Goal: Task Accomplishment & Management: Use online tool/utility

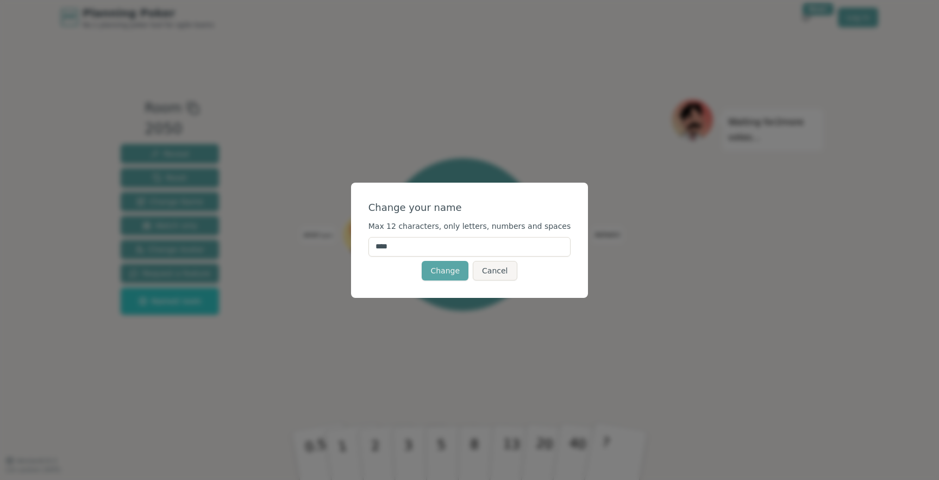
click at [426, 252] on input "****" at bounding box center [469, 247] width 203 height 20
type input "*****"
click at [455, 273] on button "Change" at bounding box center [445, 271] width 47 height 20
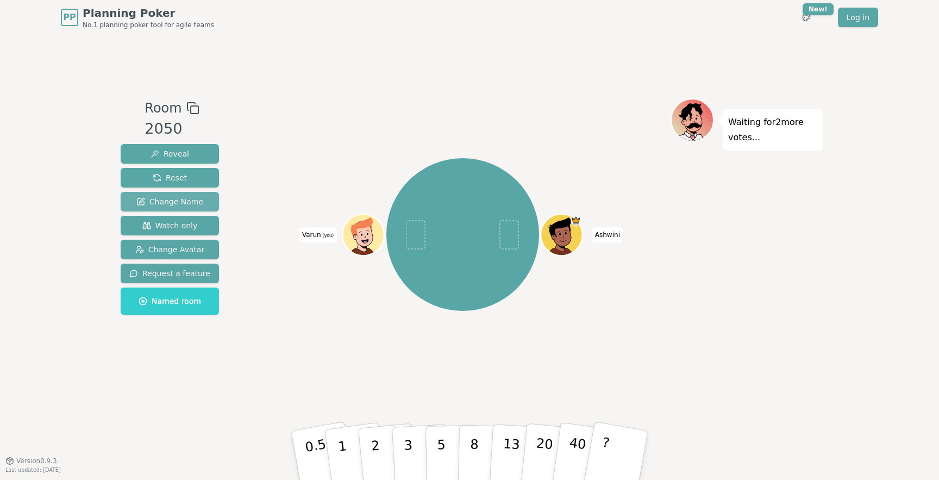
click at [189, 206] on span "Change Name" at bounding box center [169, 201] width 67 height 11
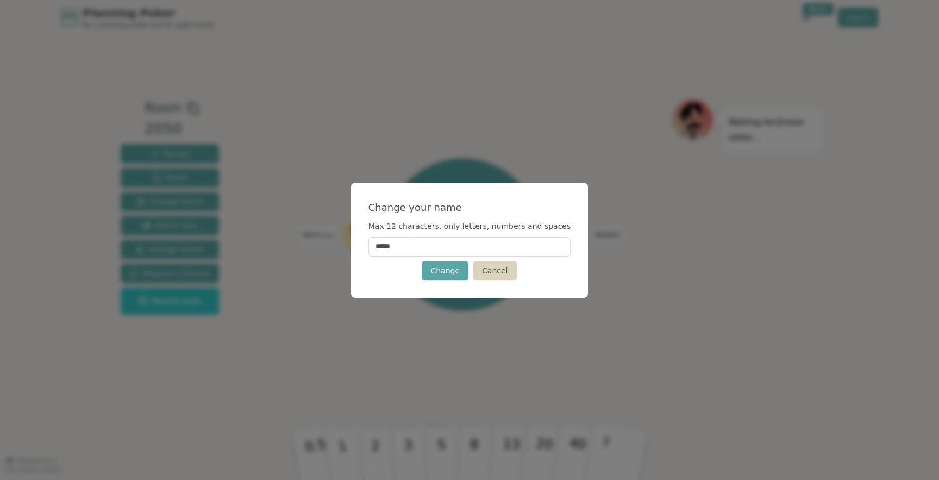
click at [495, 273] on button "Cancel" at bounding box center [495, 271] width 44 height 20
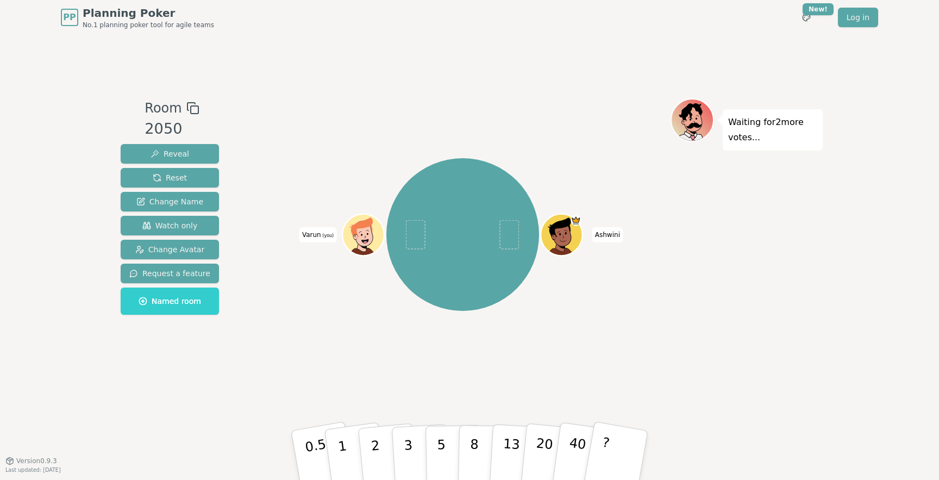
click at [165, 110] on span "Room" at bounding box center [163, 108] width 37 height 20
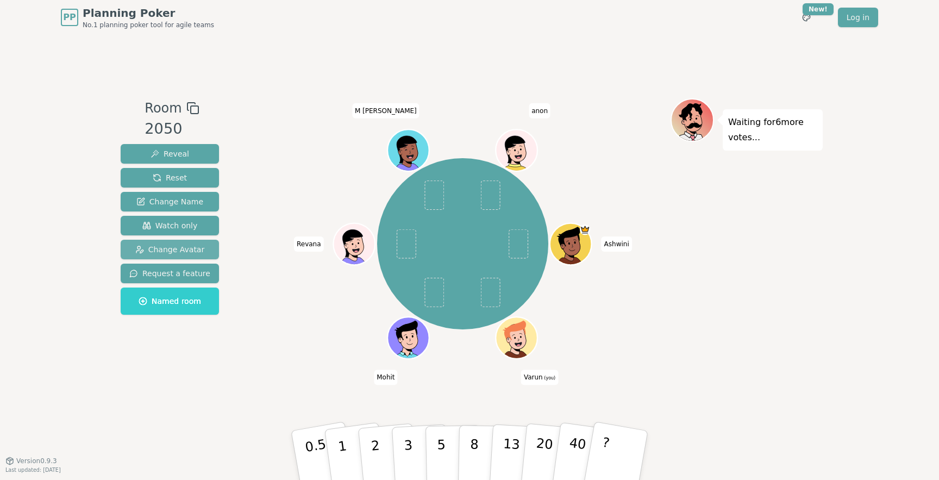
click at [180, 246] on span "Change Avatar" at bounding box center [170, 249] width 70 height 11
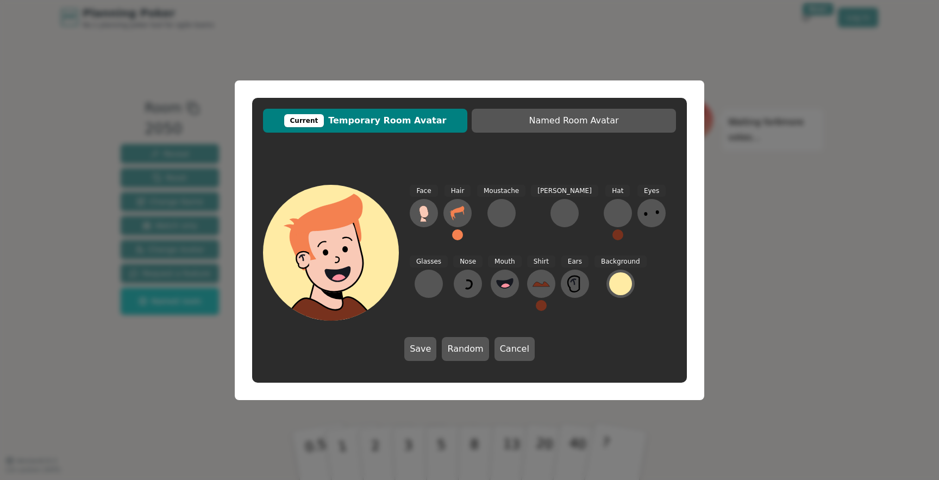
click at [809, 243] on div "Current Temporary Room Avatar Named Room Avatar Face Hair Moustache [PERSON_NAM…" at bounding box center [469, 240] width 939 height 480
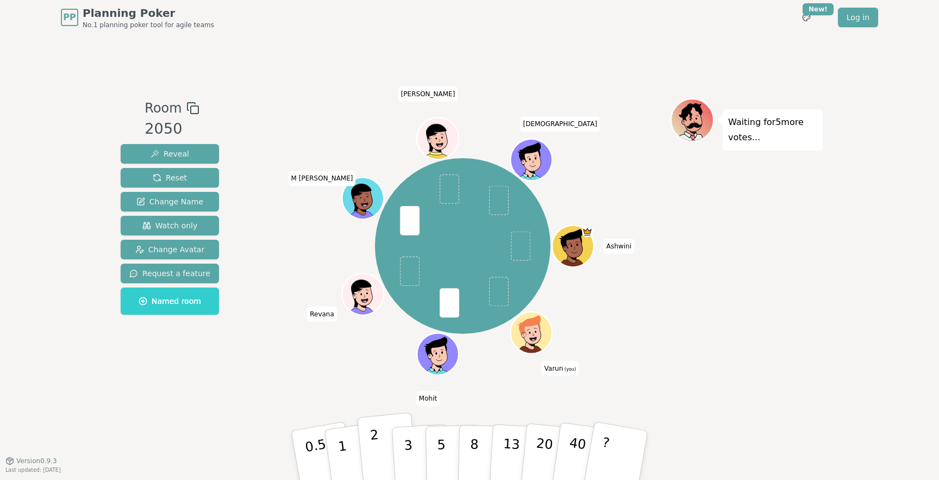
click at [368, 445] on button "2" at bounding box center [388, 455] width 62 height 86
click at [378, 443] on p "2" at bounding box center [376, 456] width 14 height 59
click at [379, 436] on button "2" at bounding box center [388, 455] width 62 height 86
click at [504, 298] on span at bounding box center [499, 291] width 20 height 29
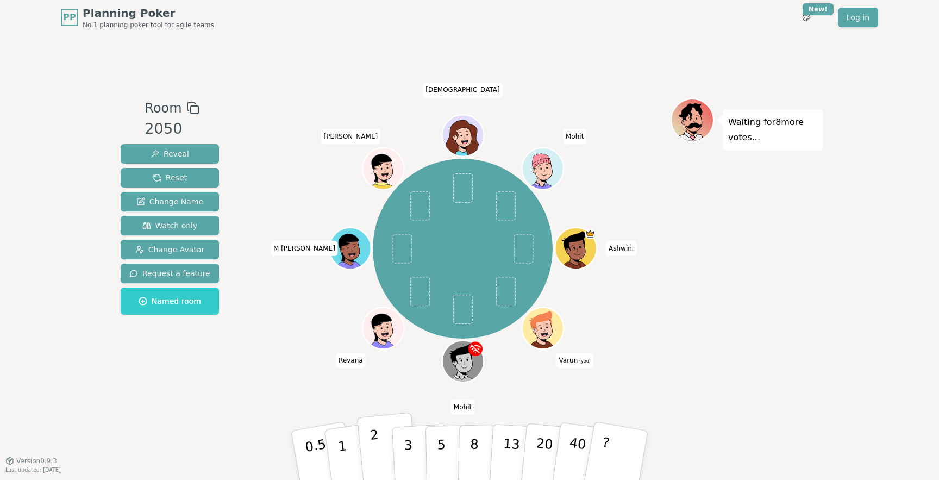
click at [383, 443] on button "2" at bounding box center [388, 455] width 62 height 86
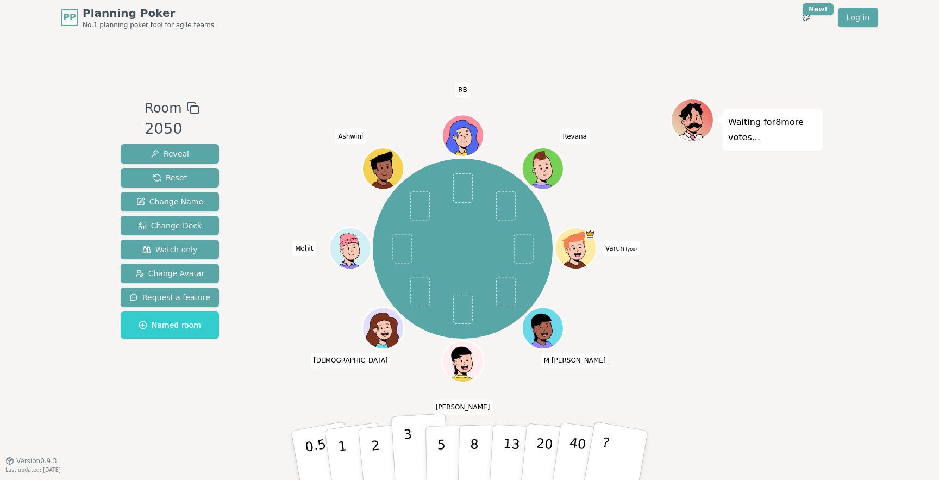
click at [406, 452] on p "3" at bounding box center [409, 456] width 12 height 59
